Goal: Ask a question

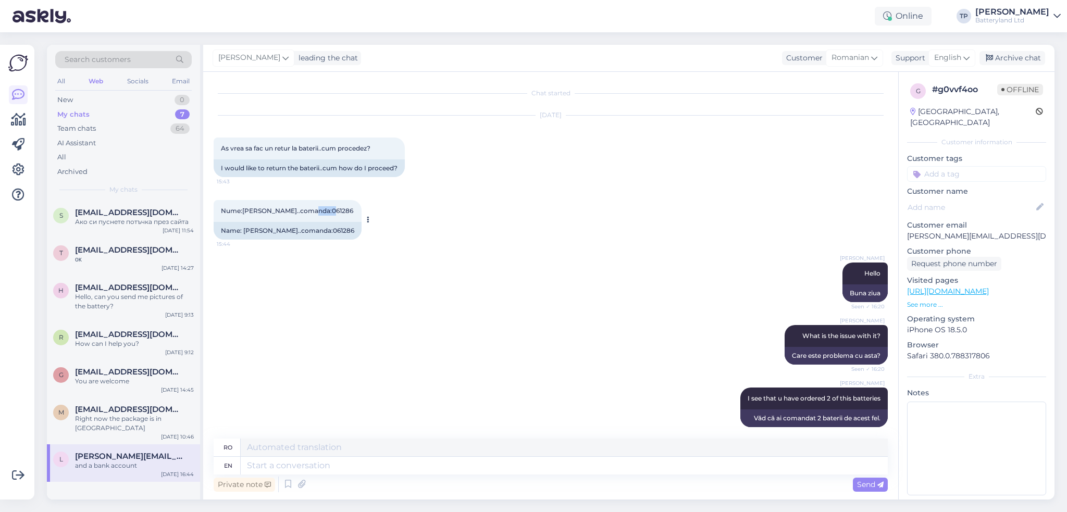
drag, startPoint x: 308, startPoint y: 208, endPoint x: 334, endPoint y: 214, distance: 26.2
click at [334, 214] on div "Nume:[PERSON_NAME]..comanda:061286 15:44" at bounding box center [288, 211] width 148 height 22
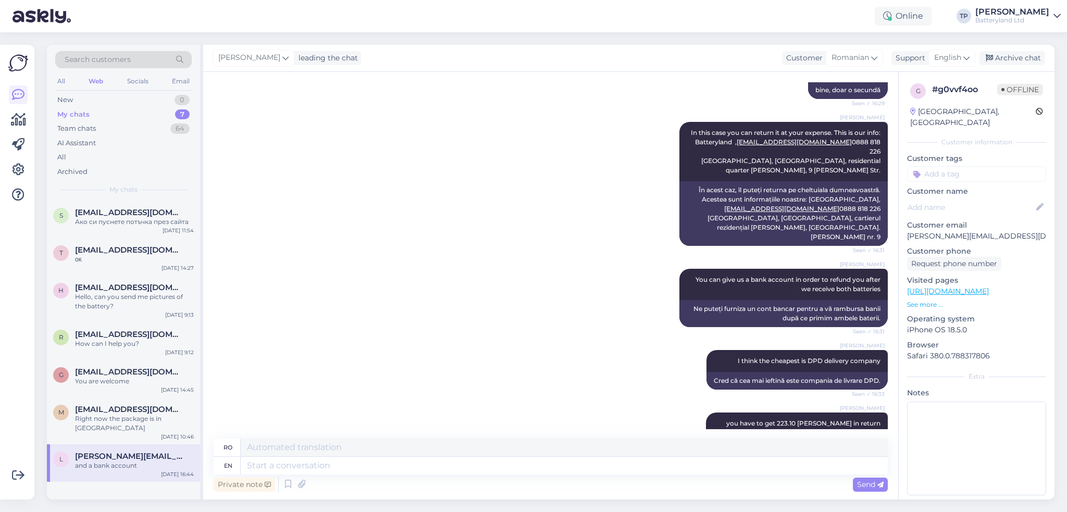
scroll to position [1198, 0]
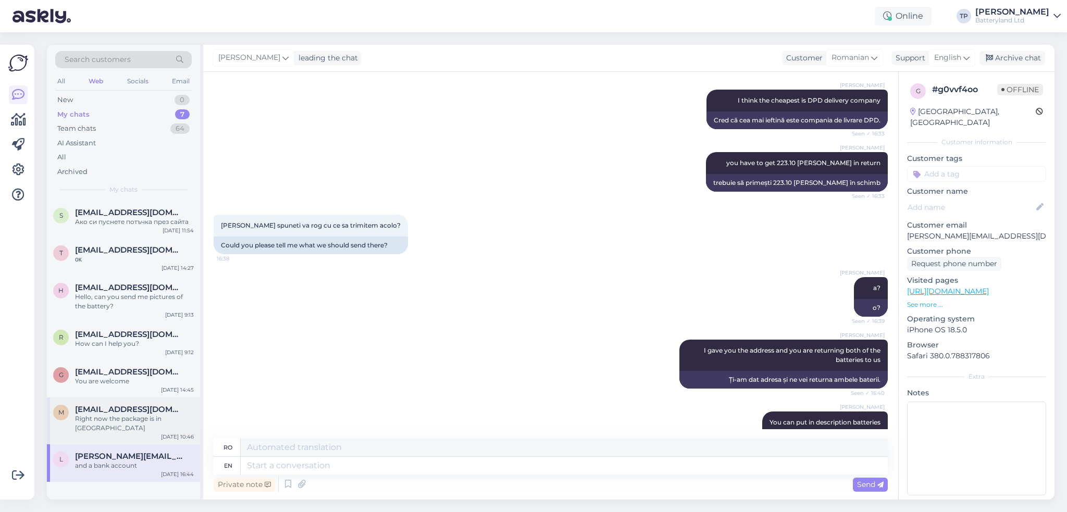
click at [128, 413] on span "[EMAIL_ADDRESS][DOMAIN_NAME]" at bounding box center [129, 409] width 108 height 9
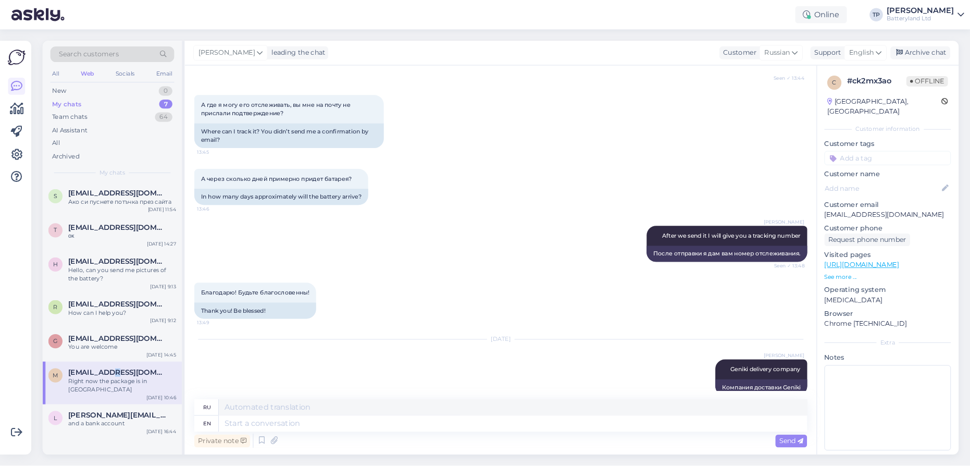
scroll to position [2300, 0]
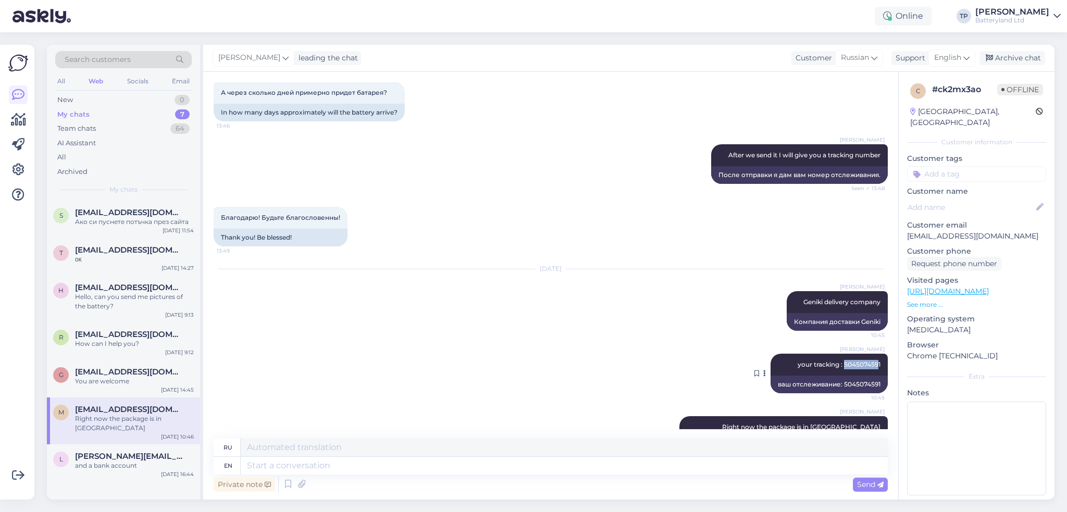
drag, startPoint x: 836, startPoint y: 325, endPoint x: 871, endPoint y: 327, distance: 34.9
click at [871, 360] on span "your tracking : 5045074591" at bounding box center [839, 364] width 83 height 8
copy span "504507459"
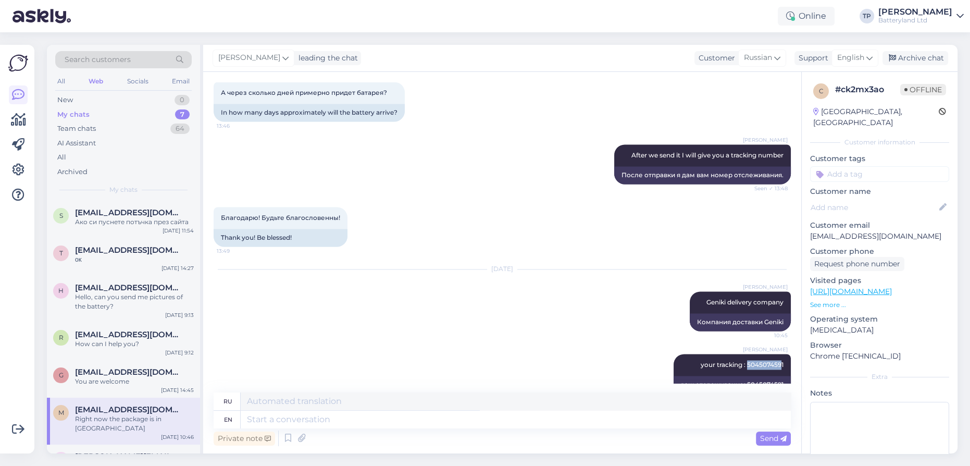
scroll to position [2346, 0]
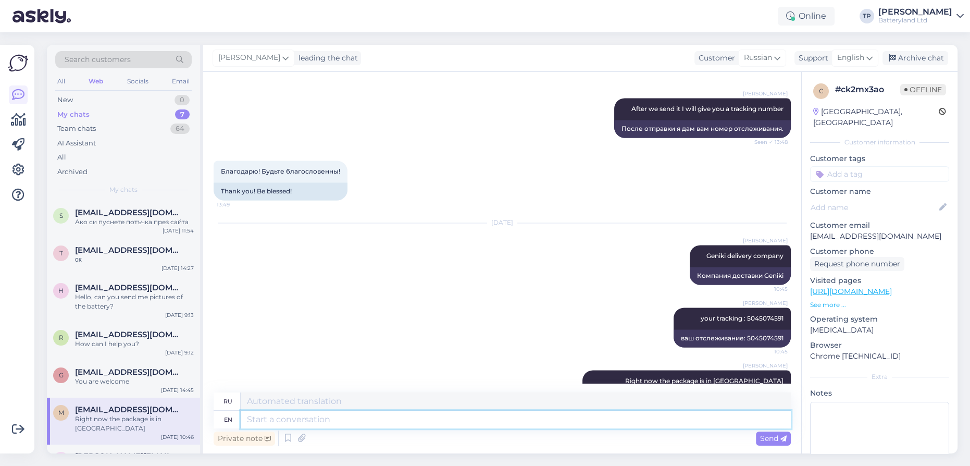
click at [286, 418] on textarea at bounding box center [516, 420] width 550 height 18
type textarea "It"
type textarea "Это"
type textarea "It says"
type textarea "Там написано"
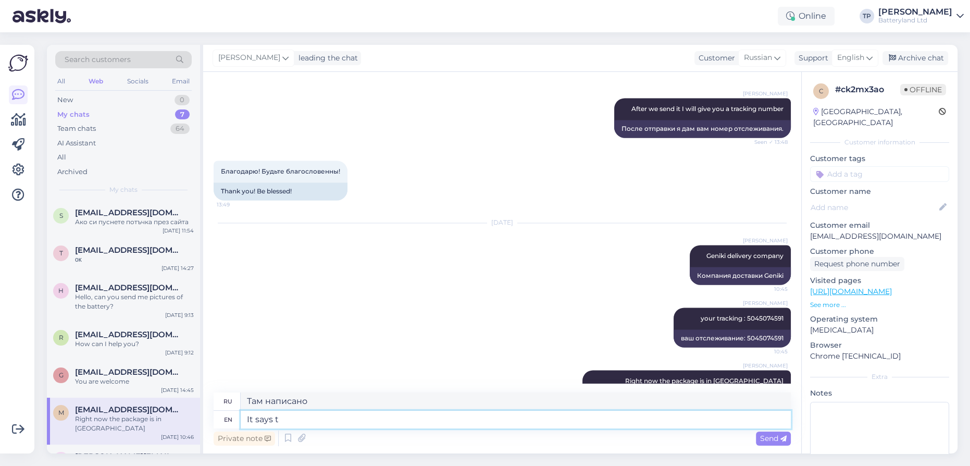
type textarea "It says th"
type textarea "Там написано т"
type textarea "It says that"
type textarea "Там написано, что"
type textarea "It says that [DATE]"
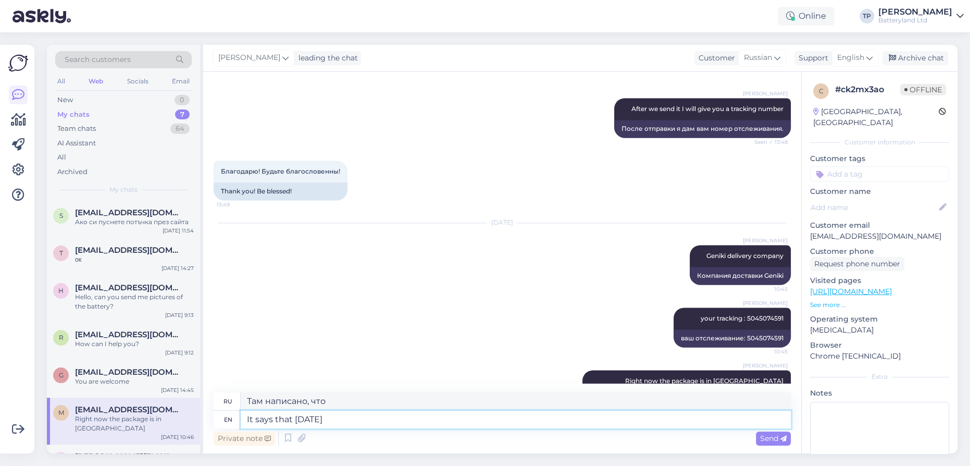
type textarea "Там написано, что сегодня"
type textarea "It says that [DATE] the"
type textarea "Там говорится, что сегодня"
type textarea "It says that [DATE] the package"
type textarea "Там написано, что сегодня пакет"
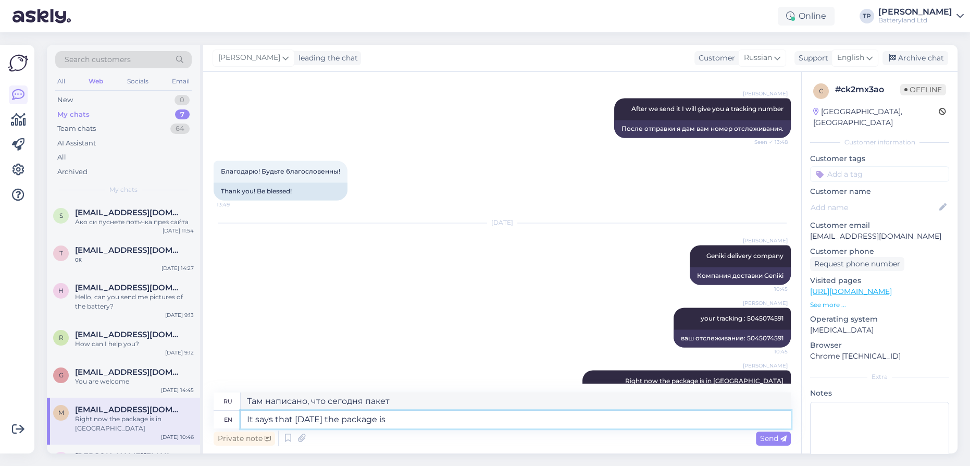
type textarea "It says that [DATE] the package is"
type textarea "Там написано, что сегодня посылка"
type textarea "It says that [DATE] the package is out"
type textarea "Там написано, что сегодня посылка закончилась."
type textarea "It says that [DATE] the package is out for"
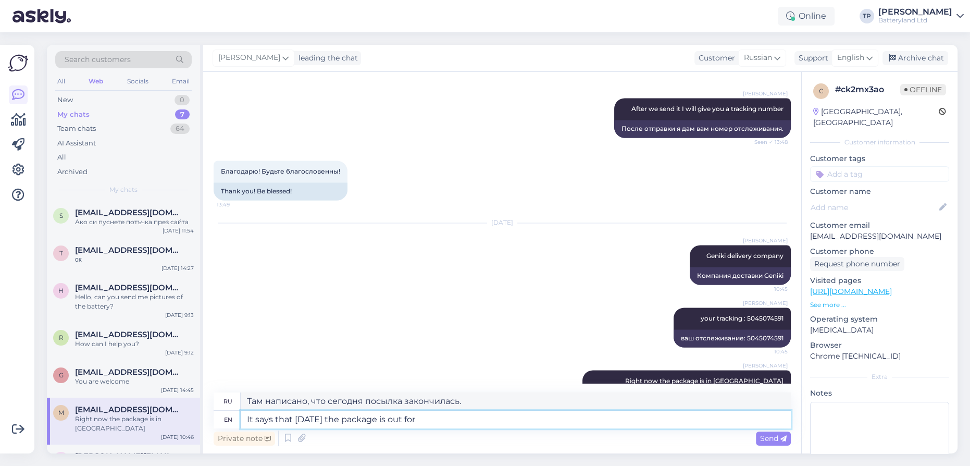
type textarea "Там написано, что сегодня посылка уже недоступна."
type textarea "It says that [DATE] the package is out for delivery"
type textarea "Там написано, что сегодня посылка уже отправлена."
type textarea "It says that [DATE] the package is out for delivery,"
type textarea "Там написано, что сегодня посылка уже отправлена для доставки,"
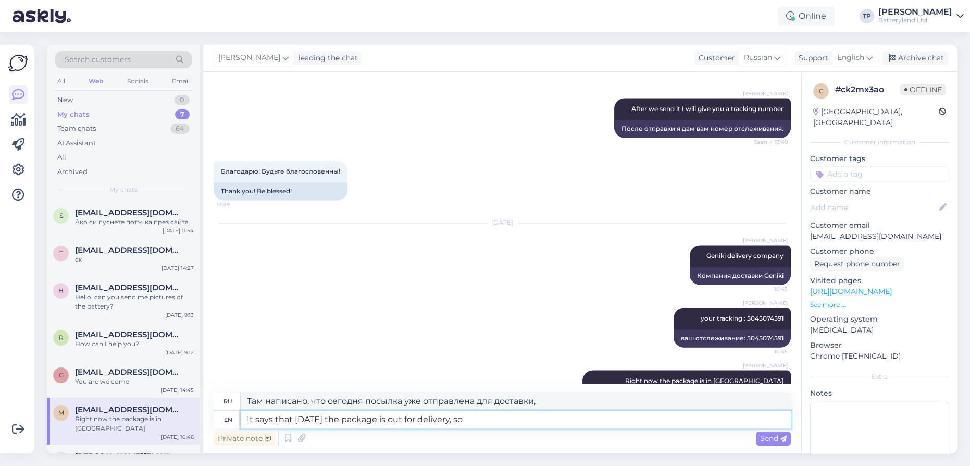
type textarea "It says that [DATE] the package is out for delivery, so"
type textarea "Там написано, что сегодня посылка уже отправлена, поэтому"
type textarea "It says that [DATE] the package is out for delivery, so you"
type textarea "Там написано, что сегодня посылка уже отправлена, поэтому вы"
type textarea "It says that [DATE] the package is out for delivery, so you will"
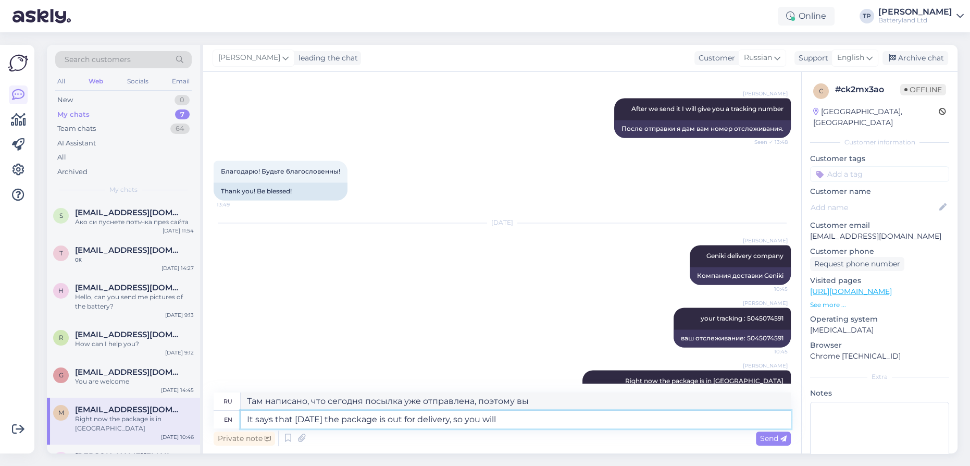
type textarea "Там написано, что сегодня посылка уже отправлена, поэтому вам нужно будет"
type textarea "It says that [DATE] the package is out for delivery, so you will receive"
type textarea "Там написано, что сегодня посылка уже отправлена, поэтому вы получите"
type textarea "It says that [DATE] the package is out for delivery, so you will receive [DATE]"
type textarea "Там написано, что сегодня посылка уже отправлена, поэтому вы получите ее сегодн…"
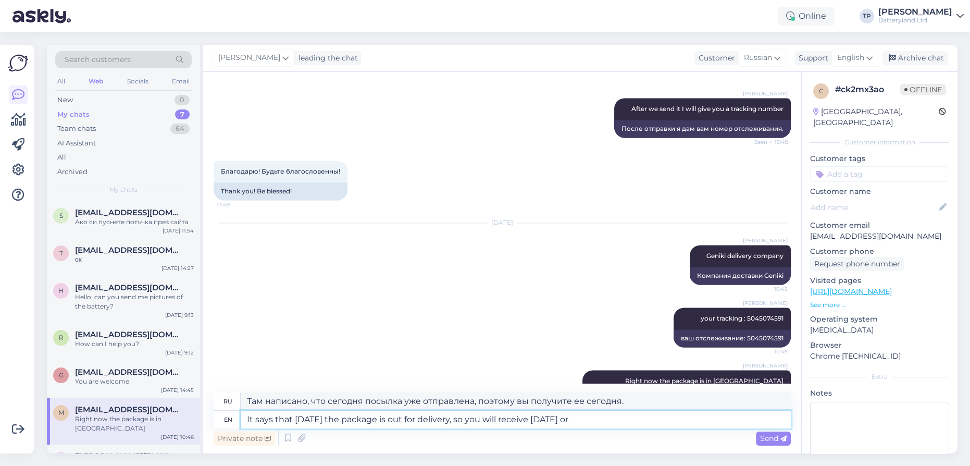
type textarea "It says that [DATE] the package is out for delivery, so you will receive [DATE]…"
type textarea "Там написано, что сегодня посылка уже отправлена, поэтому вы получите ее сегодн…"
type textarea "It says that [DATE] the package is out for delivery, so you will receive [DATE]…"
type textarea "Там написано, что сегодня посылка уже отправлена, так что вы получите ее сегодн…"
type textarea "It says that [DATE] the package is out for delivery, so you will receive [DATE]…"
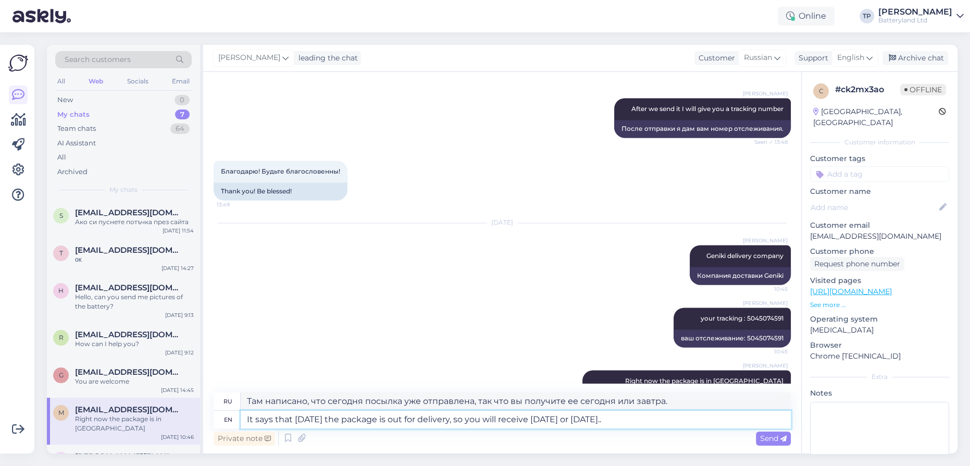
type textarea "Там написано, что сегодня посылка уже готова к доставке, так что вы ее получите…"
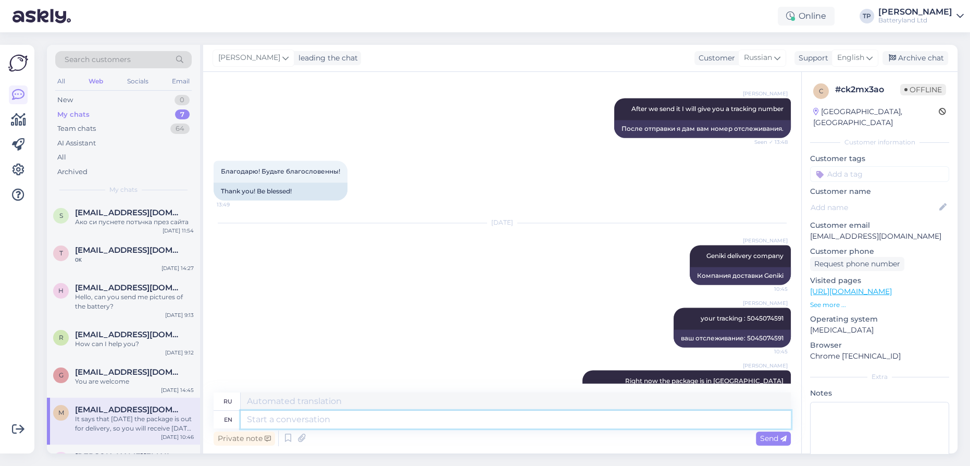
scroll to position [2450, 0]
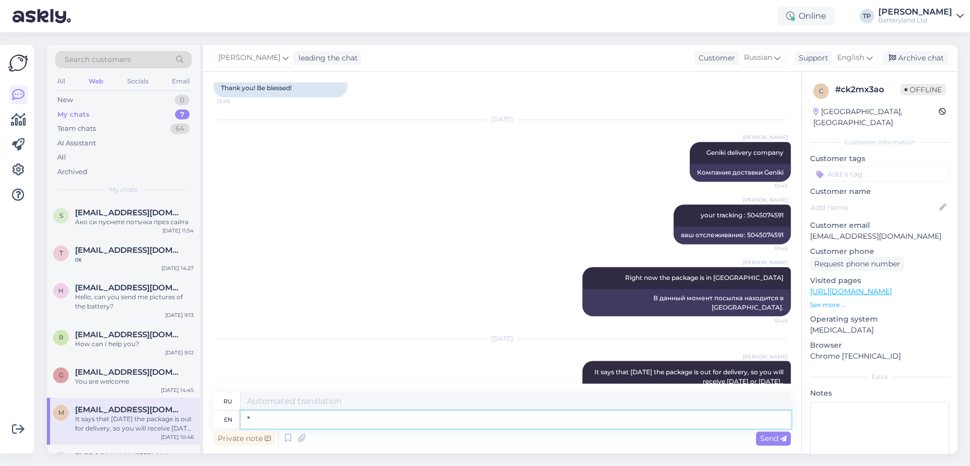
type textarea "*"
type textarea "* [DATE]"
type textarea "* завтра"
